Goal: Check status: Check status

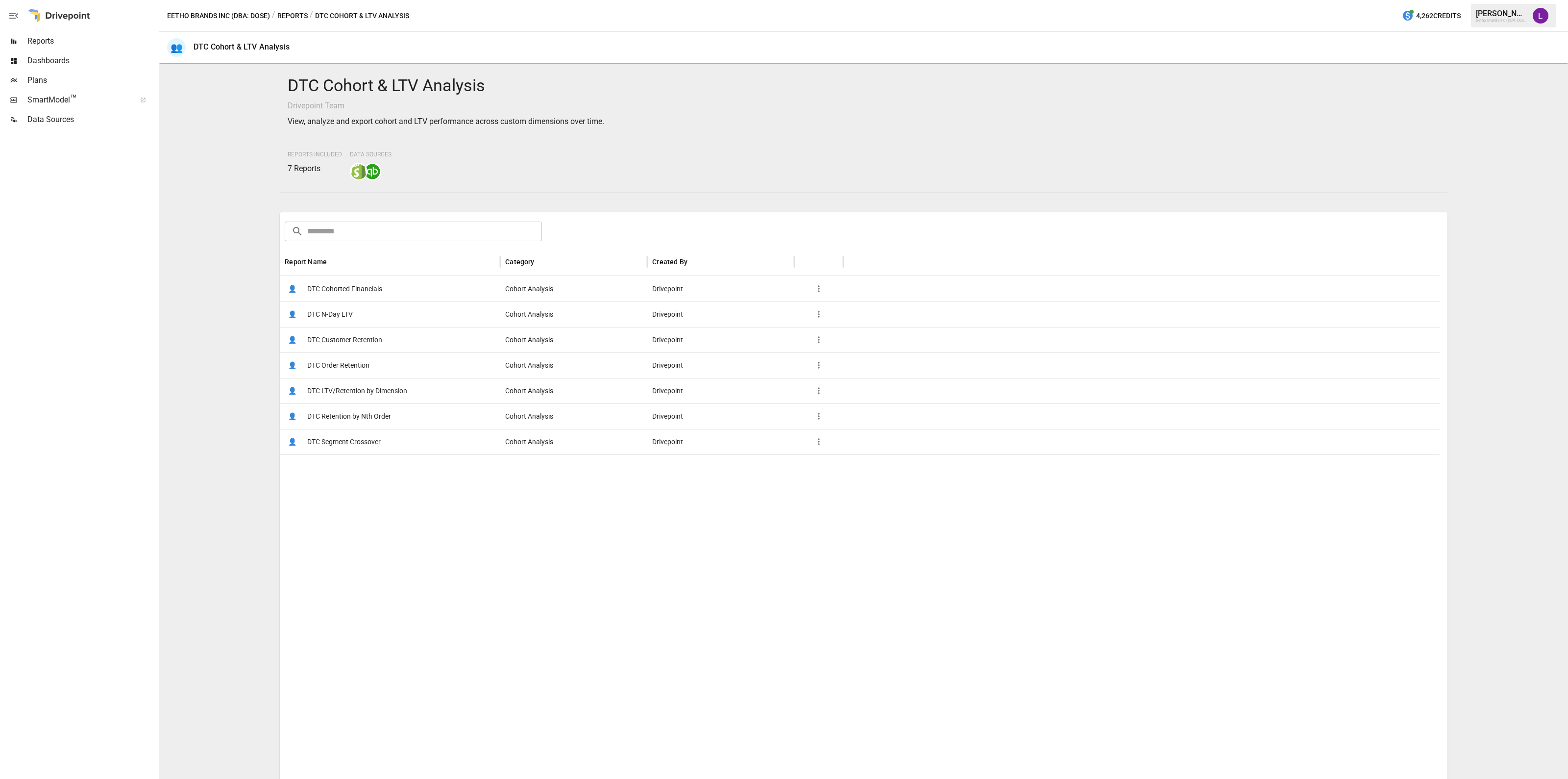
click at [377, 331] on span "DTC Customer Retention" at bounding box center [345, 340] width 75 height 25
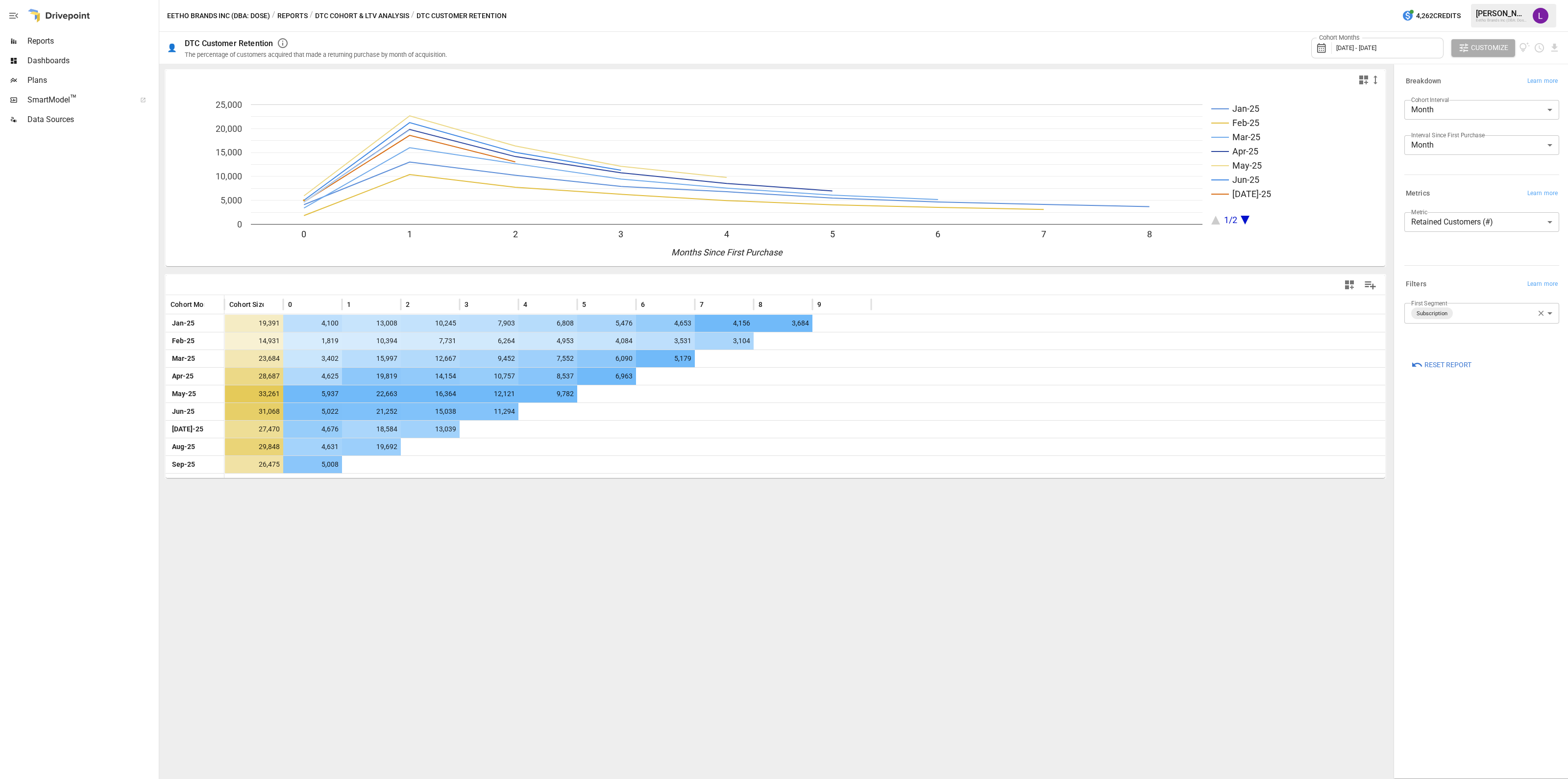
click at [1492, 0] on body "Reports Dashboards Plans SmartModel ™ Data Sources Eetho Brands Inc (DBA: Dose)…" at bounding box center [784, 0] width 1568 height 0
click at [1449, 250] on span "Customer Retention (%)" at bounding box center [1482, 245] width 139 height 12
type input "**********"
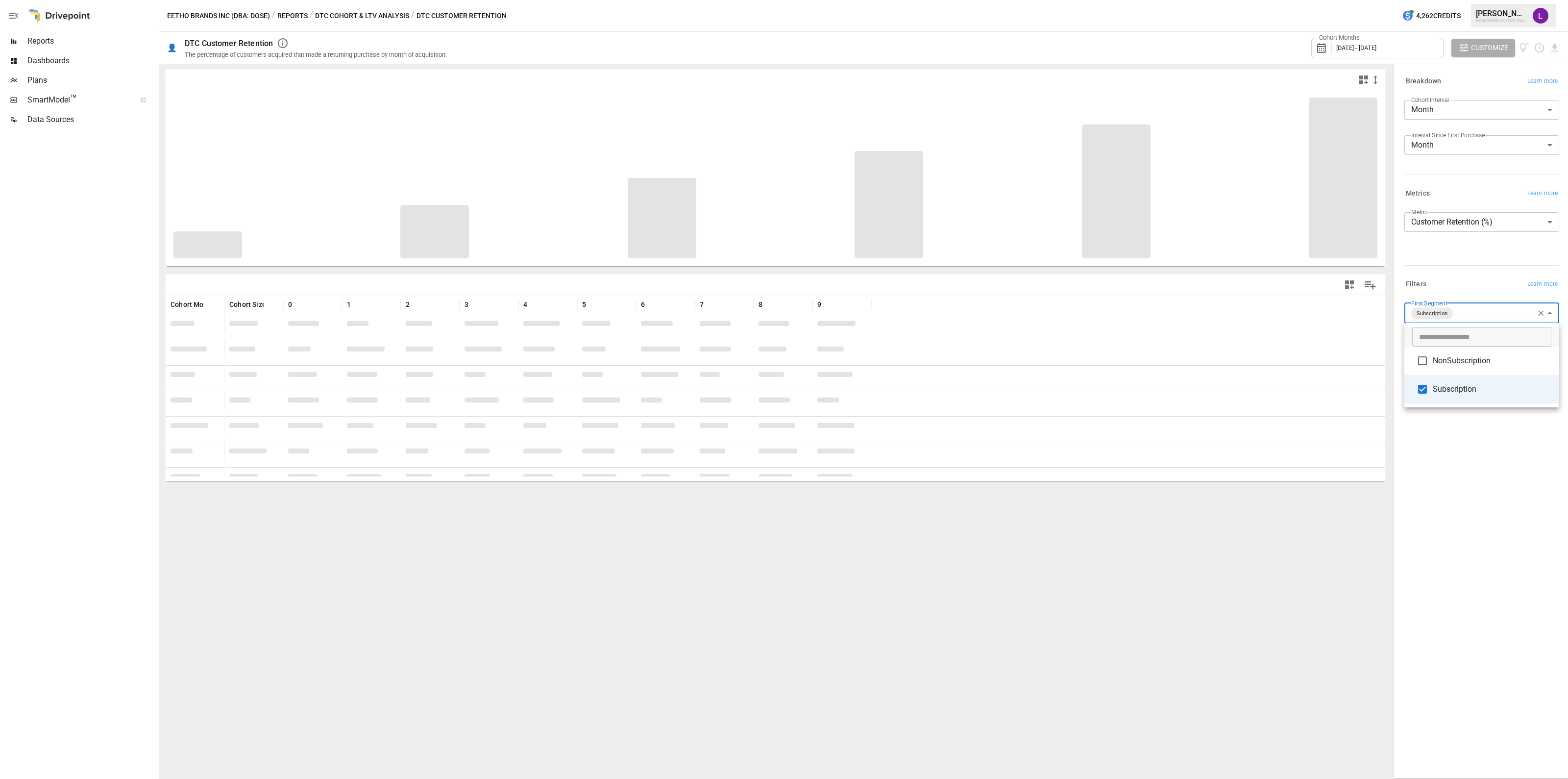
click at [1471, 0] on body "Reports Dashboards Plans SmartModel ™ Data Sources Eetho Brands Inc (DBA: Dose)…" at bounding box center [784, 0] width 1568 height 0
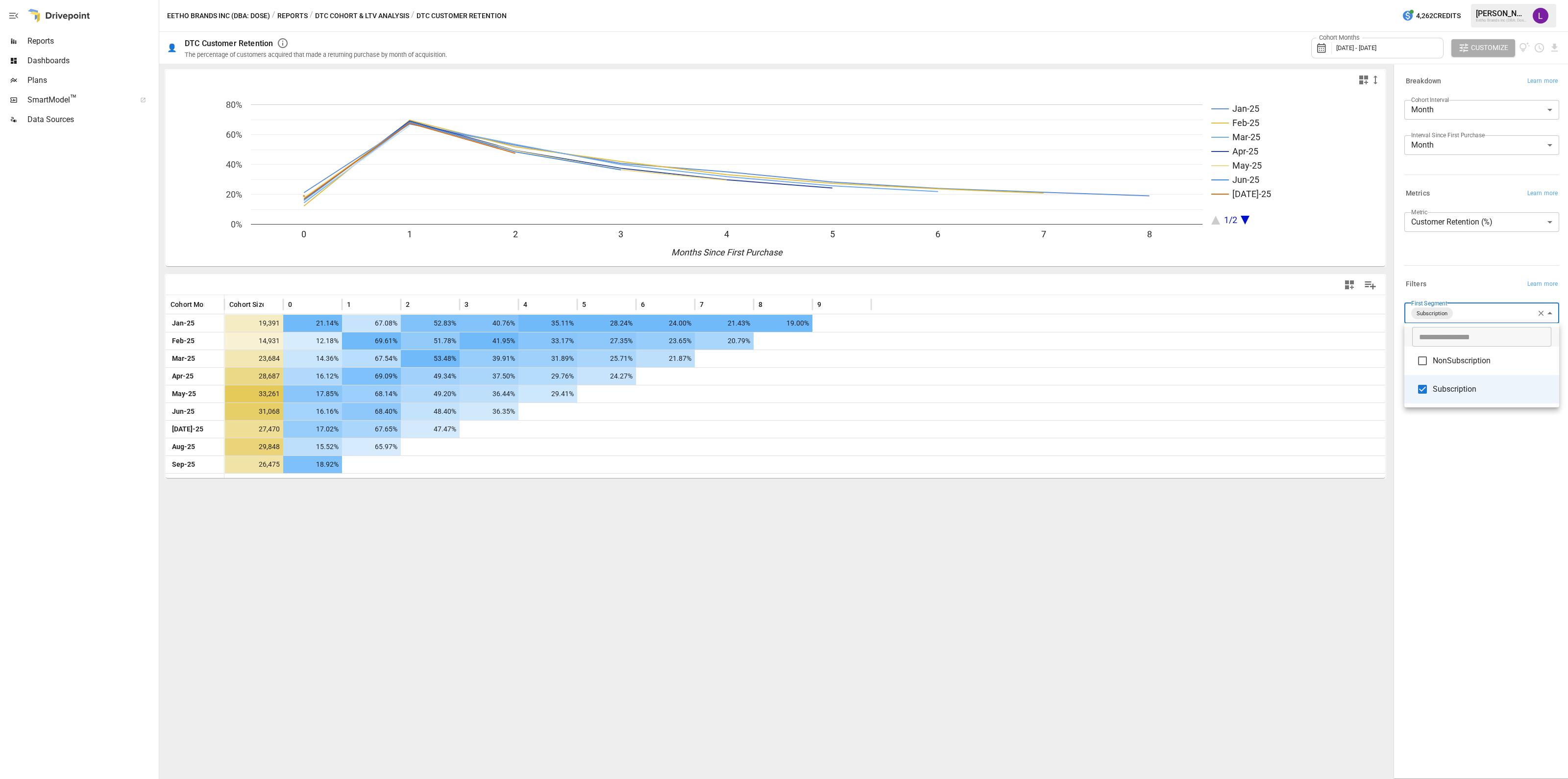
click at [1378, 51] on div at bounding box center [784, 389] width 1568 height 779
click at [1376, 44] on span "[DATE] - [DATE]" at bounding box center [1356, 48] width 40 height 7
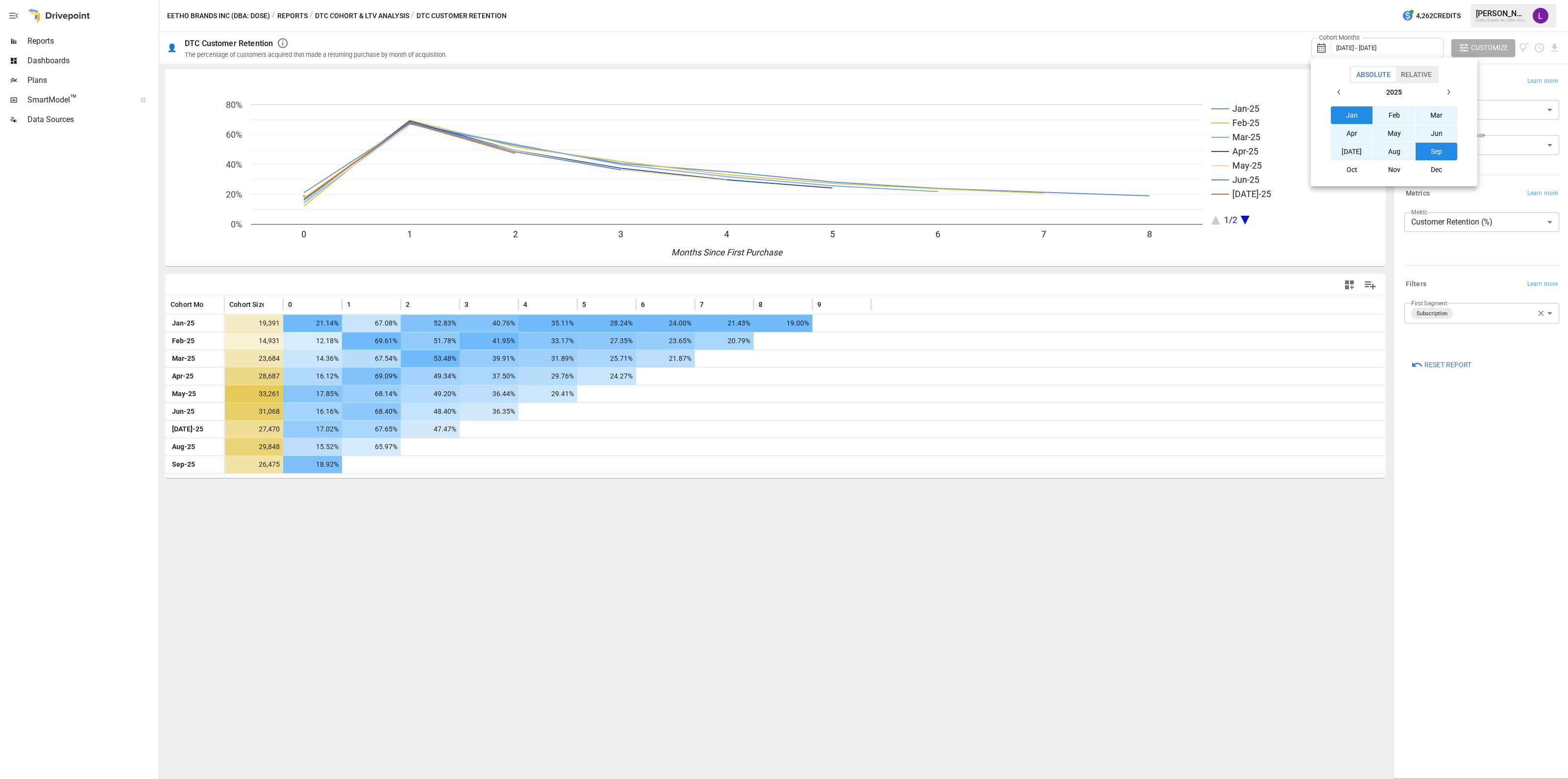
click at [1337, 92] on icon "button" at bounding box center [1339, 92] width 8 height 8
click at [1436, 153] on button "Sep" at bounding box center [1437, 151] width 42 height 18
click at [1451, 90] on icon "button" at bounding box center [1448, 92] width 8 height 8
click at [1434, 157] on button "Sep" at bounding box center [1437, 151] width 42 height 18
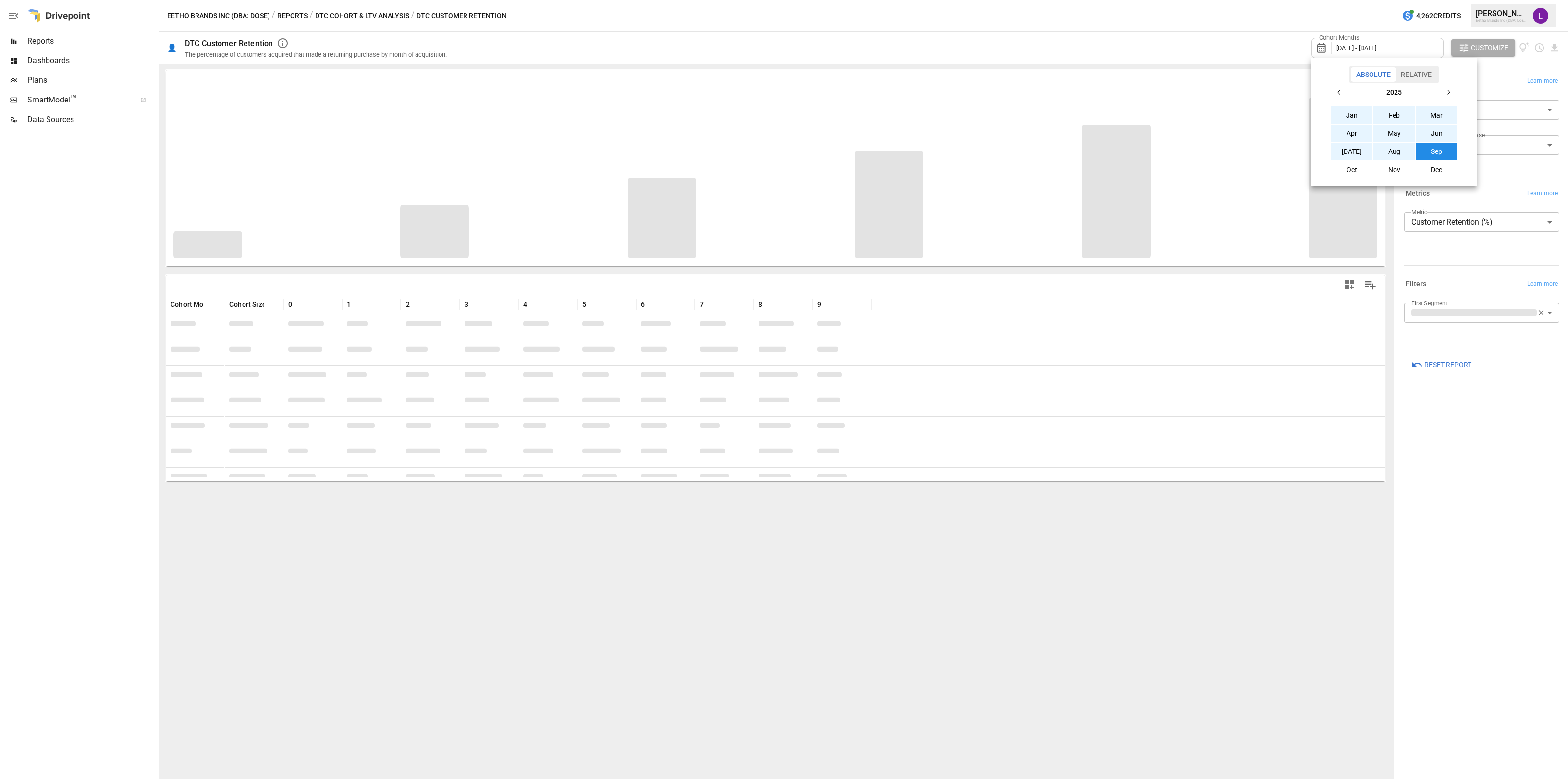
click at [1227, 594] on div at bounding box center [784, 389] width 1568 height 779
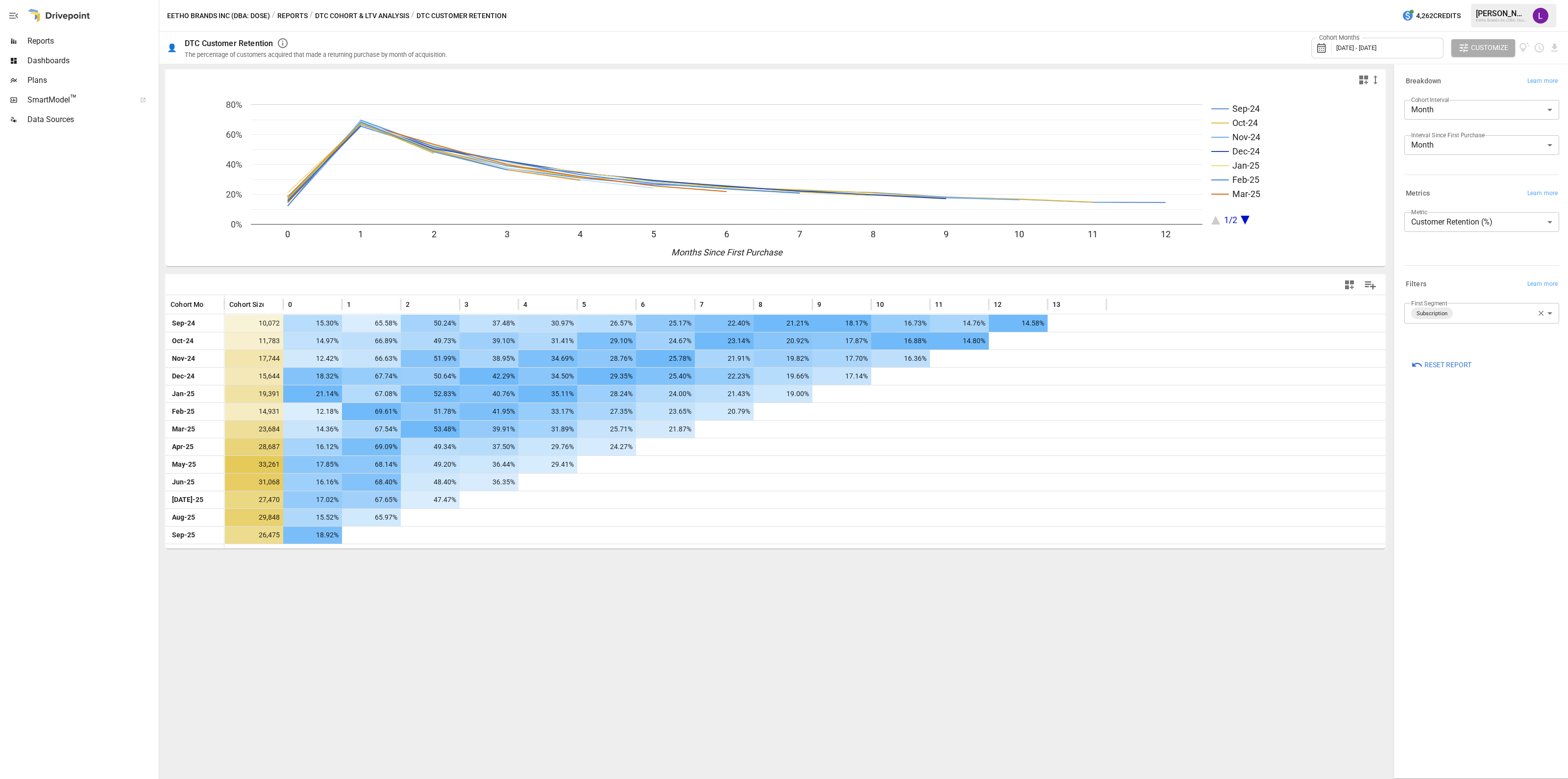
click at [1499, 0] on body "Reports Dashboards Plans SmartModel ™ Data Sources Eetho Brands Inc (DBA: Dose)…" at bounding box center [784, 0] width 1568 height 0
click at [1463, 366] on span "NonSubscription" at bounding box center [1492, 361] width 119 height 12
type input "**********"
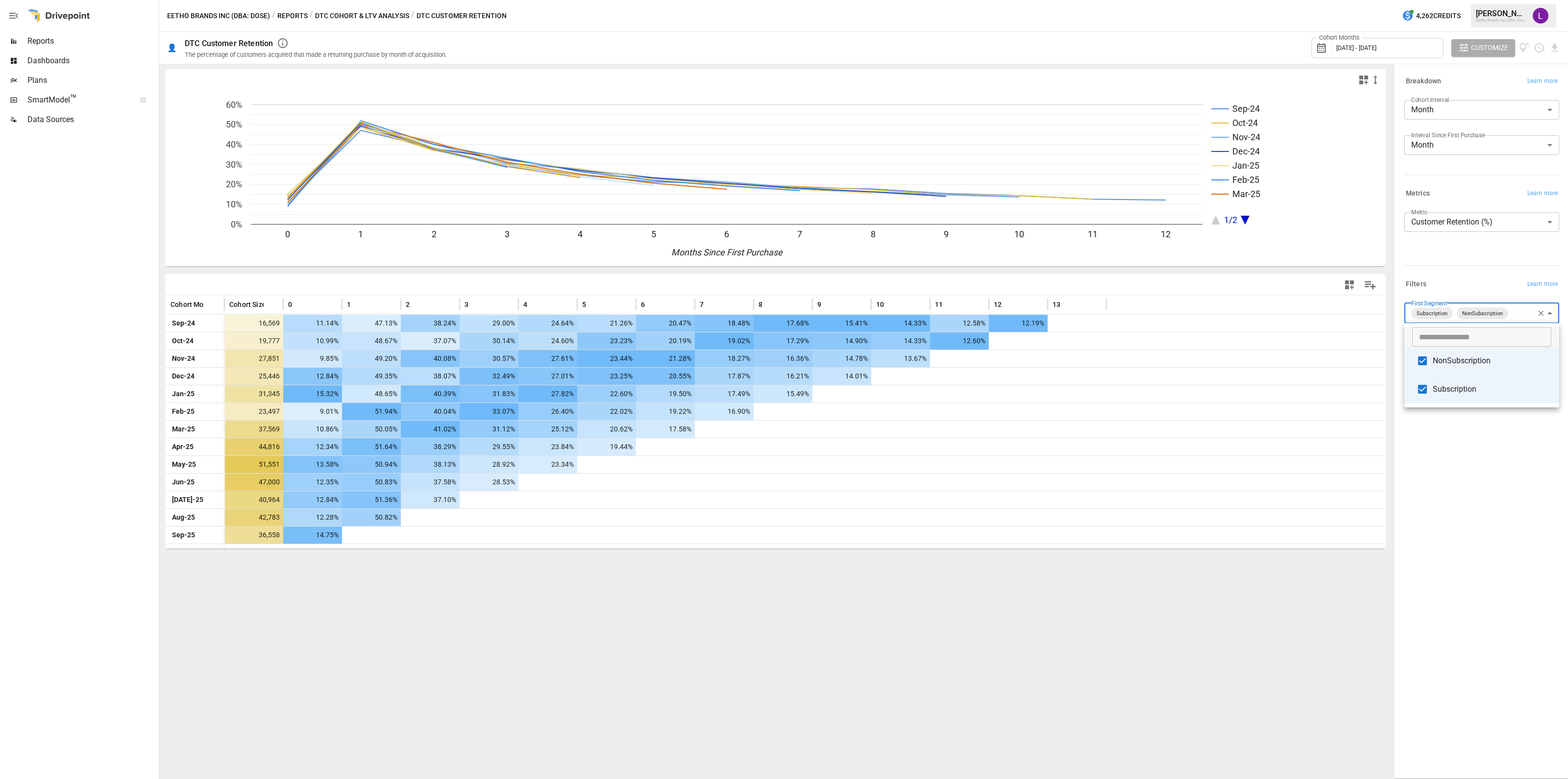
click at [1370, 48] on div at bounding box center [784, 389] width 1568 height 779
click at [1376, 49] on span "[DATE] - [DATE]" at bounding box center [1356, 48] width 40 height 7
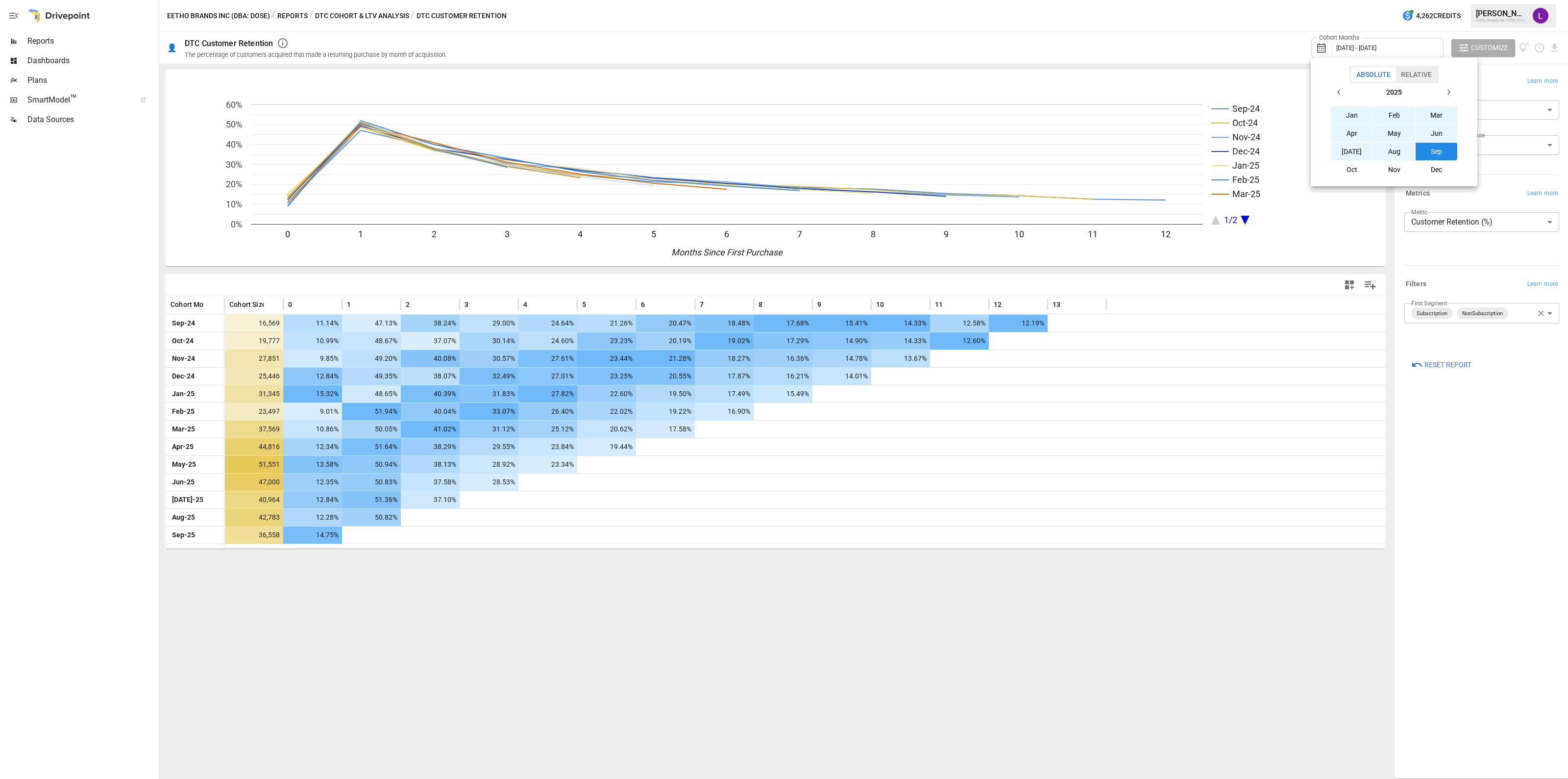
click at [1342, 92] on icon "button" at bounding box center [1339, 92] width 8 height 8
click at [1348, 116] on button "Jan" at bounding box center [1351, 115] width 42 height 18
click at [1446, 92] on icon "button" at bounding box center [1448, 92] width 8 height 8
click at [1441, 155] on button "Sep" at bounding box center [1437, 151] width 42 height 18
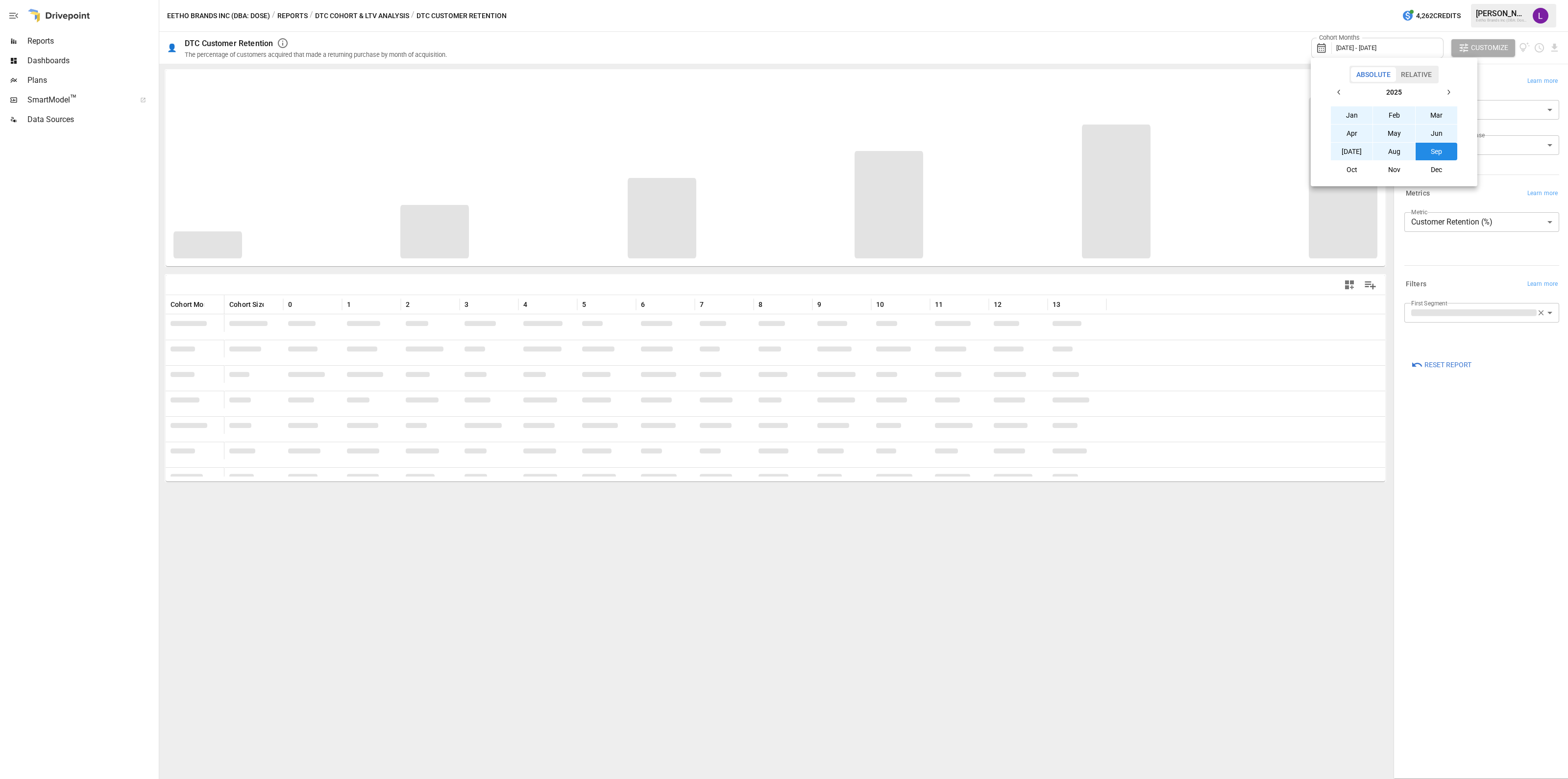
click at [924, 590] on div at bounding box center [784, 389] width 1568 height 779
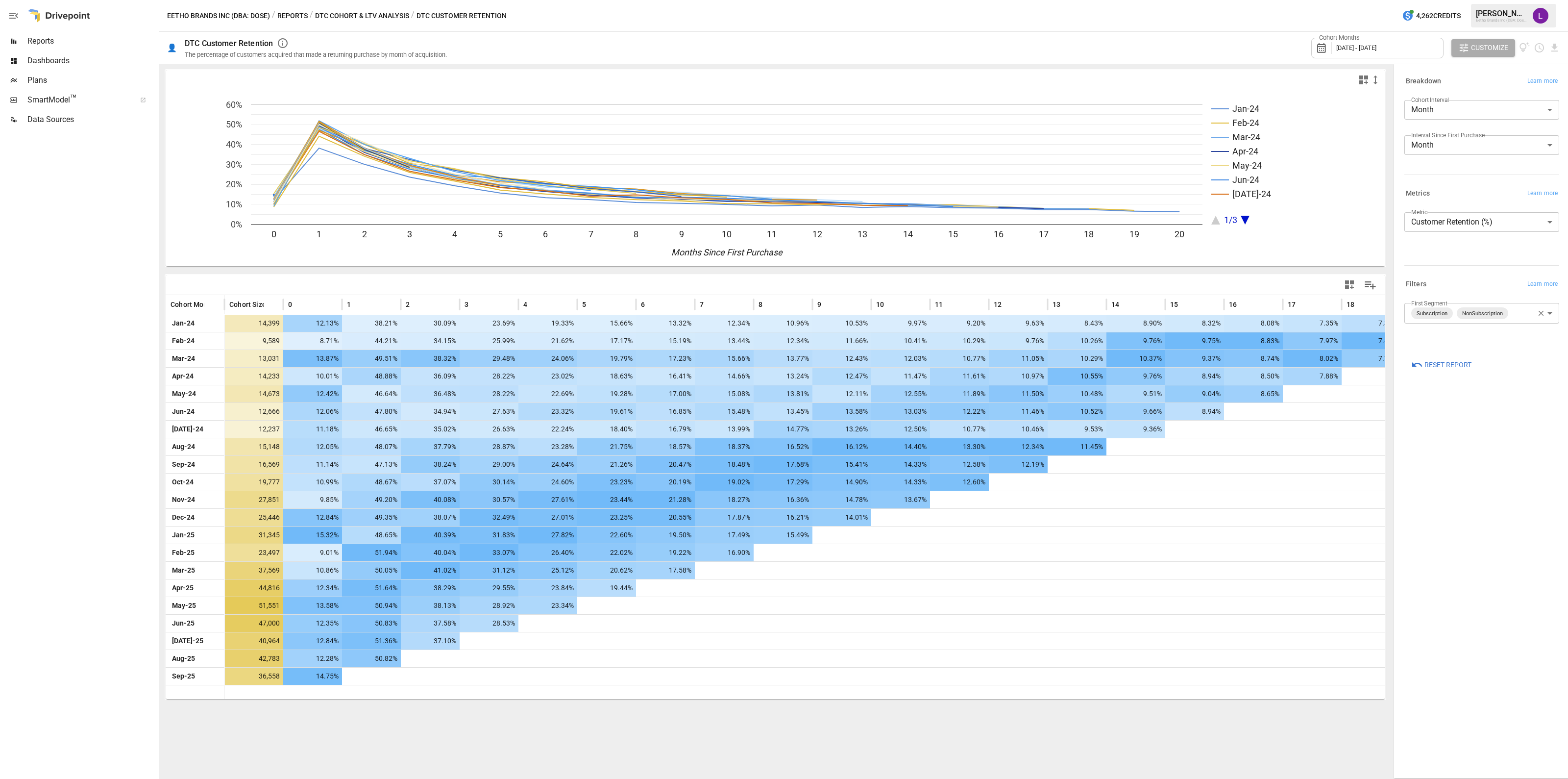
click at [468, 732] on div "Jan-24 Feb-24 Mar-24 Apr-24 May-24 Jun-24 [DATE]-24 1/3 0 1 2 3 4 5 6 7 8 9 10 …" at bounding box center [775, 421] width 1233 height 715
